Goal: Obtain resource: Download file/media

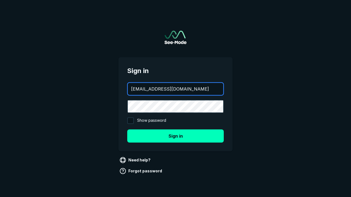
type input "aws+playwright@see-mode.com"
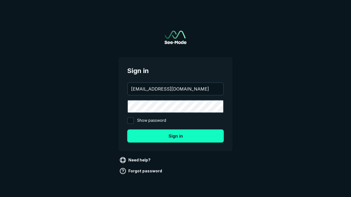
click at [175, 136] on button "Sign in" at bounding box center [175, 136] width 96 height 13
